Goal: Information Seeking & Learning: Understand process/instructions

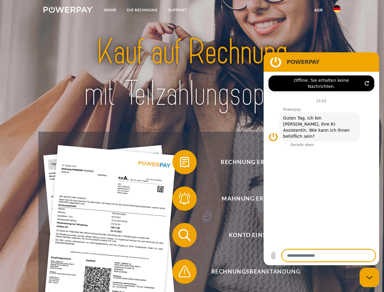
click at [68, 11] on img at bounding box center [67, 10] width 49 height 6
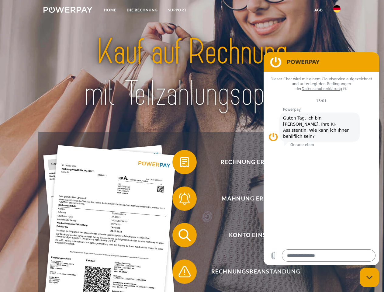
click at [337, 11] on img at bounding box center [336, 8] width 7 height 7
click at [318, 10] on link "agb" at bounding box center [318, 10] width 19 height 11
click at [180, 163] on span at bounding box center [175, 162] width 30 height 30
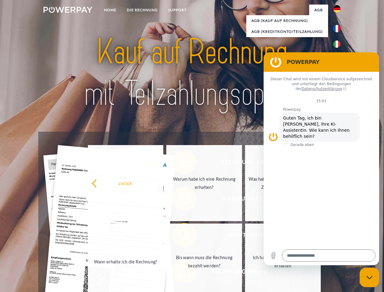
click at [163, 236] on link "Wann erhalte ich die Rechnung?" at bounding box center [126, 261] width 76 height 76
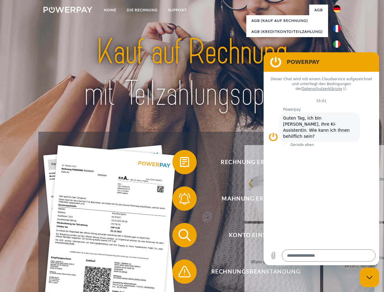
click at [180, 273] on span at bounding box center [175, 271] width 30 height 30
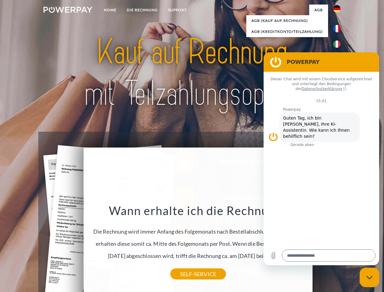
click at [369, 277] on icon "Messaging-Fenster schließen" at bounding box center [369, 277] width 6 height 4
type textarea "*"
